Goal: Information Seeking & Learning: Learn about a topic

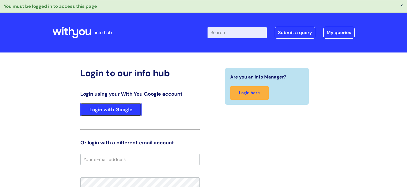
click at [111, 113] on link "Login with Google" at bounding box center [110, 109] width 61 height 13
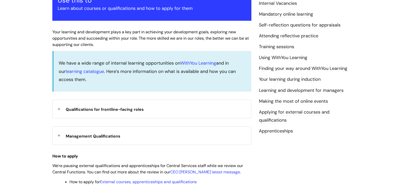
scroll to position [108, 0]
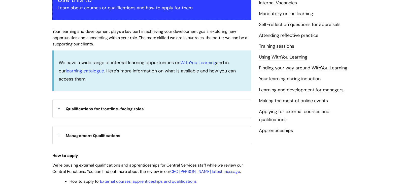
click at [150, 112] on div "Qualifications for frontline-facing roles" at bounding box center [152, 108] width 198 height 18
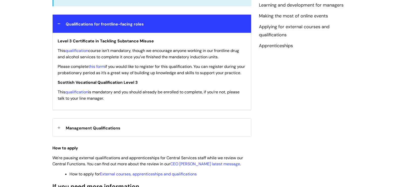
scroll to position [189, 0]
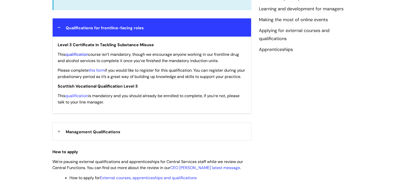
click at [79, 54] on link "qualification" at bounding box center [76, 54] width 23 height 5
